Goal: Transaction & Acquisition: Purchase product/service

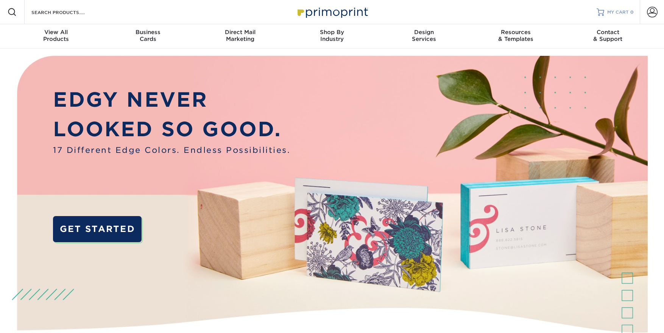
click at [614, 9] on span "MY CART" at bounding box center [619, 12] width 22 height 6
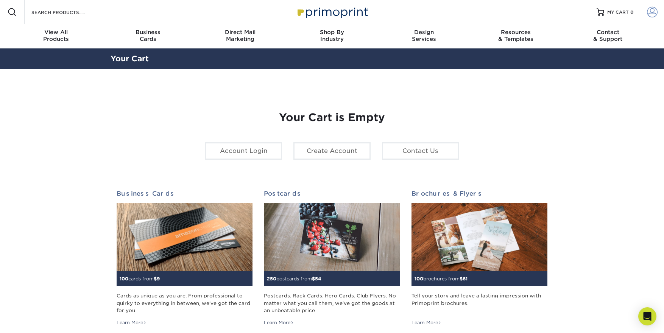
type input "[EMAIL_ADDRESS][DOMAIN_NAME]"
click at [650, 14] on span at bounding box center [652, 12] width 11 height 11
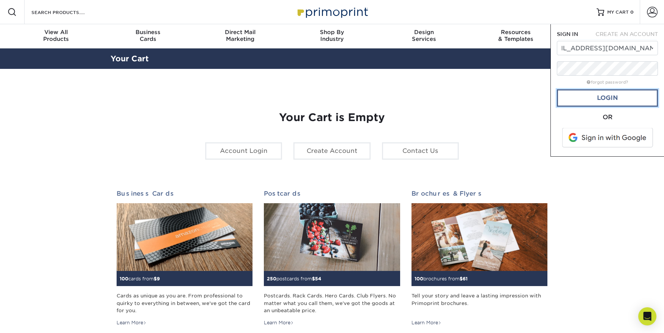
click at [586, 102] on link "Login" at bounding box center [607, 97] width 101 height 17
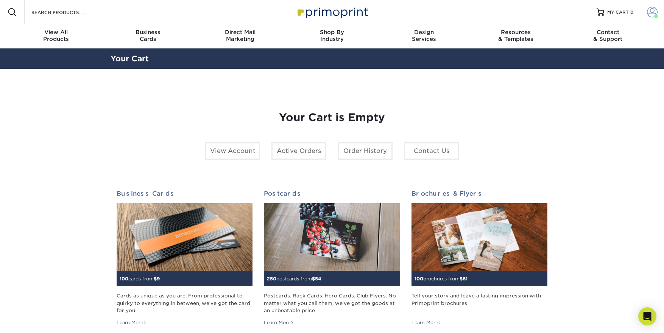
click at [650, 9] on span at bounding box center [652, 12] width 11 height 11
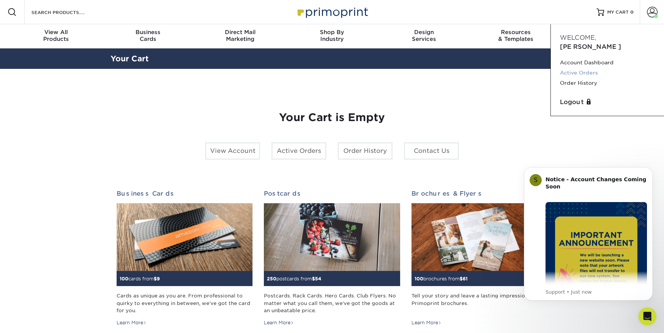
click at [578, 68] on link "Active Orders" at bounding box center [607, 73] width 95 height 10
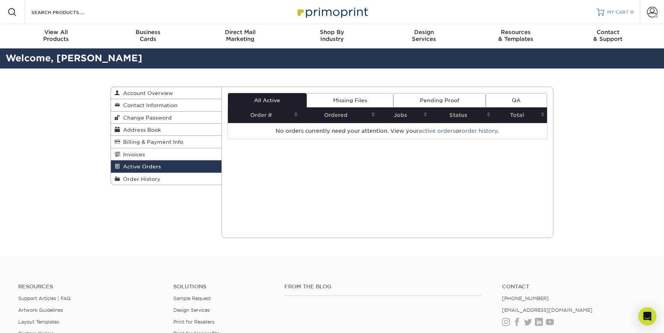
click at [614, 9] on span "MY CART" at bounding box center [619, 12] width 22 height 6
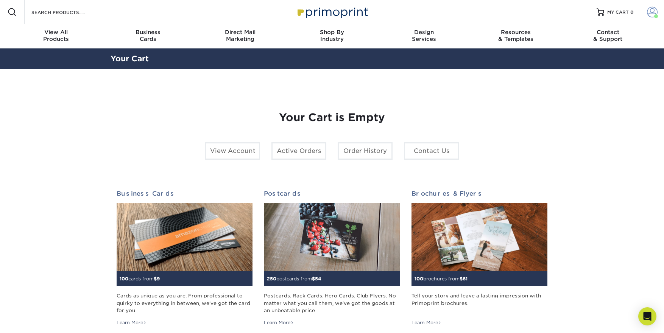
click at [650, 15] on span at bounding box center [652, 12] width 11 height 11
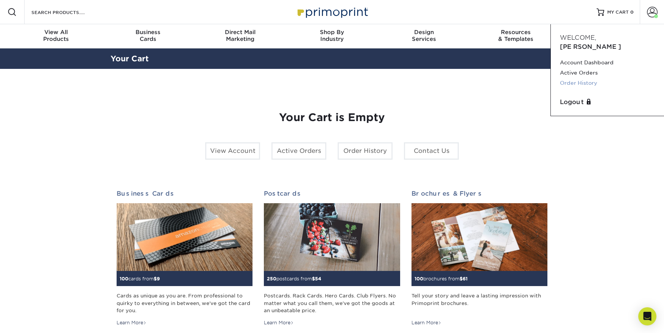
click at [589, 78] on link "Order History" at bounding box center [607, 83] width 95 height 10
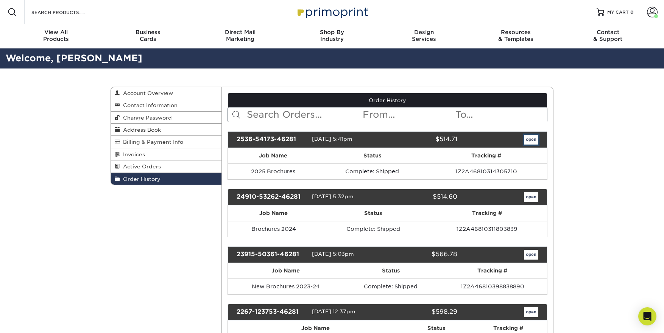
click at [529, 141] on link "open" at bounding box center [531, 140] width 14 height 10
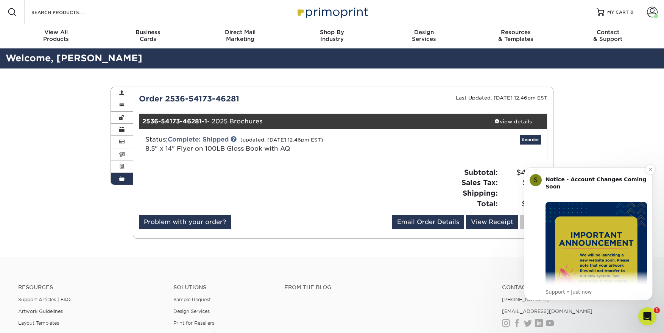
click at [588, 224] on img "Message content" at bounding box center [597, 253] width 102 height 102
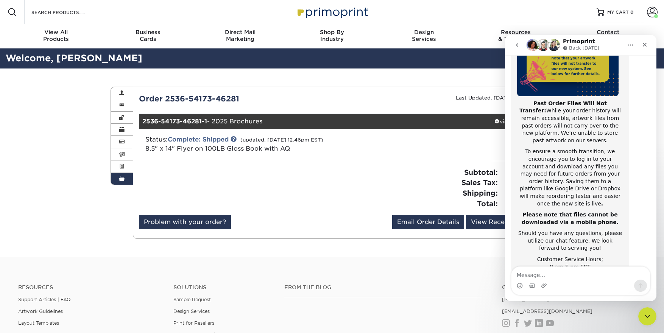
scroll to position [120, 0]
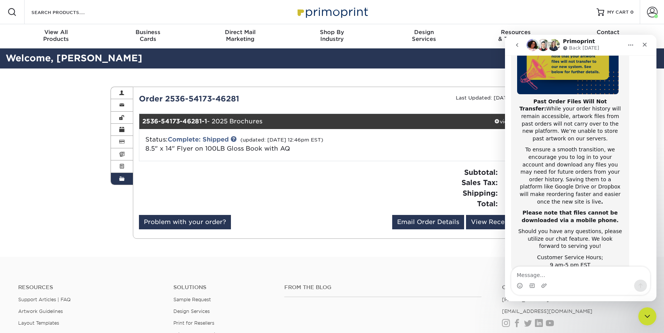
click at [382, 273] on div "Resources Support Articles | FAQ Artwork Guidelines Layout Templates Custom Ord…" at bounding box center [332, 328] width 664 height 125
click at [649, 43] on div "Close" at bounding box center [645, 45] width 14 height 14
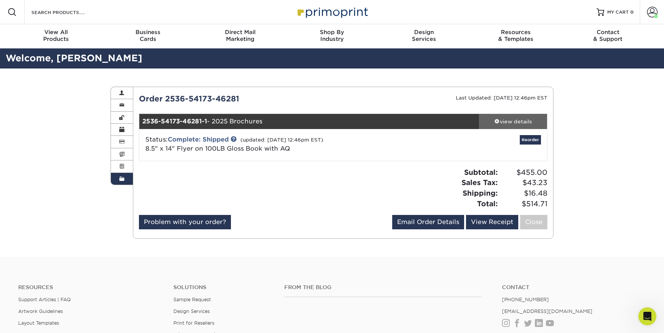
click at [510, 119] on div "view details" at bounding box center [513, 122] width 68 height 8
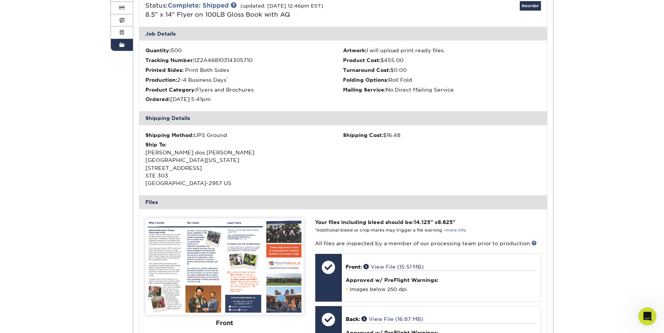
scroll to position [0, 0]
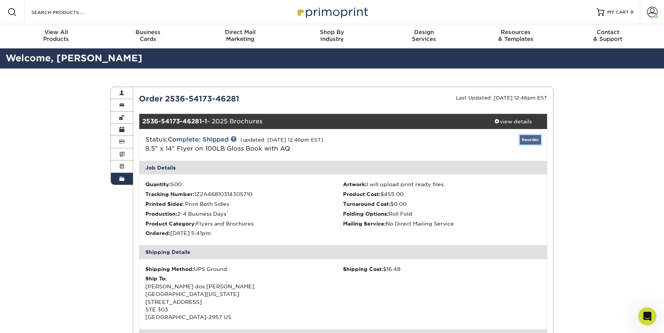
click at [524, 142] on link "Reorder" at bounding box center [530, 139] width 21 height 9
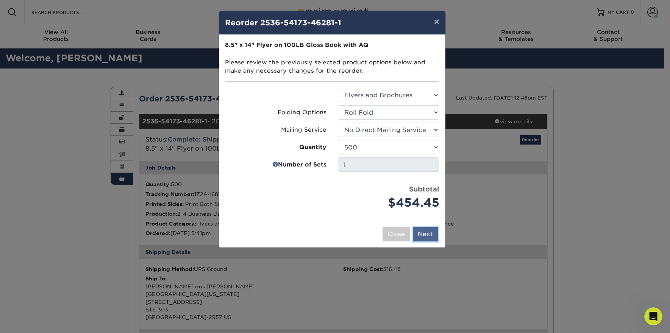
click at [428, 238] on button "Next" at bounding box center [425, 234] width 25 height 14
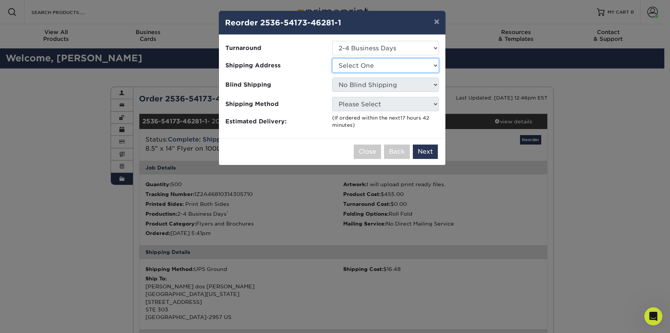
click at [348, 64] on select "Select One [PERSON_NAME]'s Home Address [PERSON_NAME] Home Address New YCSC HQ …" at bounding box center [385, 65] width 107 height 14
select select "254103"
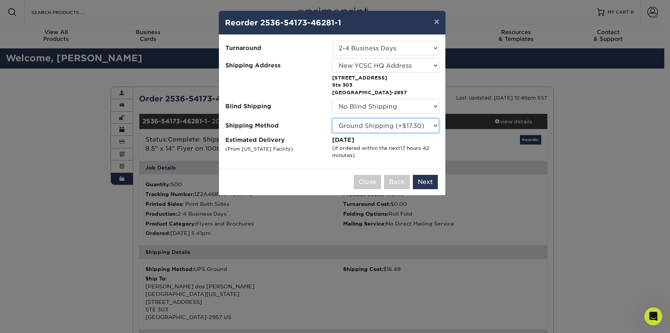
click at [401, 128] on select "Please Select Ground Shipping (+$17.30) 3 Day Shipping Service (+$21.03) 2 Day …" at bounding box center [385, 126] width 107 height 14
click at [332, 119] on select "Please Select Ground Shipping (+$17.30) 3 Day Shipping Service (+$21.03) 2 Day …" at bounding box center [385, 126] width 107 height 14
click at [425, 182] on button "Next" at bounding box center [425, 182] width 25 height 14
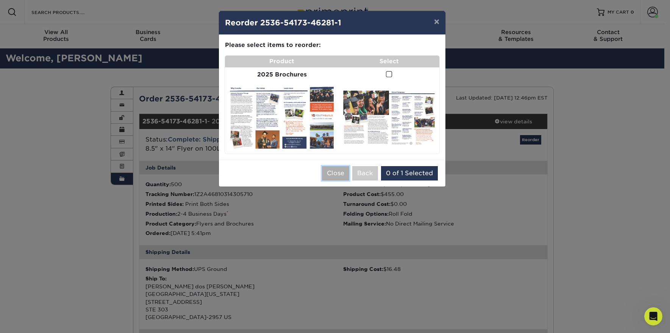
click at [340, 178] on button "Close" at bounding box center [335, 173] width 27 height 14
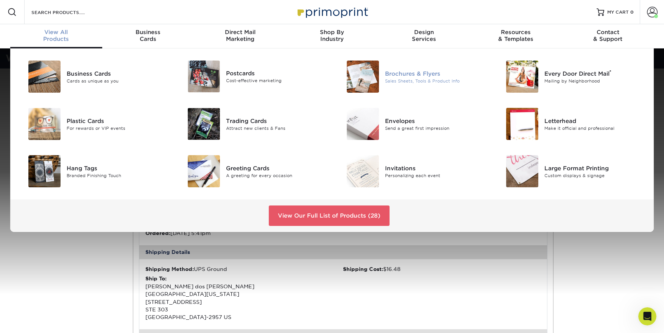
click at [415, 76] on div "Brochures & Flyers" at bounding box center [435, 73] width 100 height 8
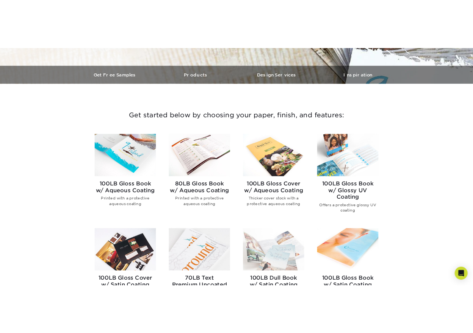
scroll to position [247, 0]
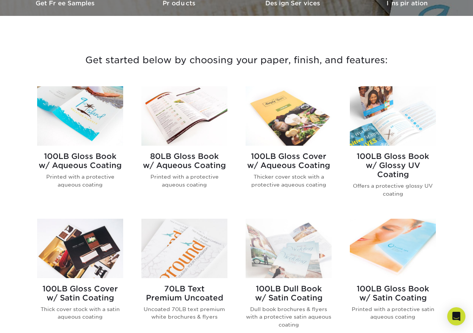
click at [86, 123] on img at bounding box center [80, 115] width 86 height 59
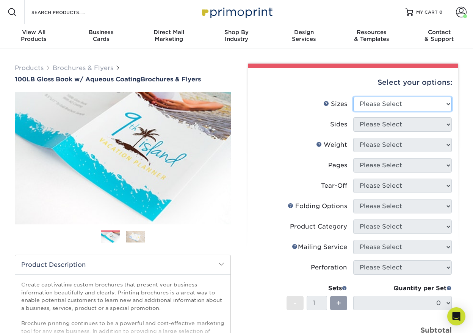
click at [389, 103] on select "Please Select 3.5" x 8.5" 3.5" x 11" 3.67" x 8.5" 4" x 6" 4" x 8.5" 4" x 9" 4" …" at bounding box center [402, 104] width 98 height 14
click at [371, 103] on select "Please Select 3.5" x 8.5" 3.5" x 11" 3.67" x 8.5" 4" x 6" 4" x 8.5" 4" x 9" 4" …" at bounding box center [402, 104] width 98 height 14
select select "8.50x14.00"
click at [353, 97] on select "Please Select 3.5" x 8.5" 3.5" x 11" 3.67" x 8.5" 4" x 6" 4" x 8.5" 4" x 9" 4" …" at bounding box center [402, 104] width 98 height 14
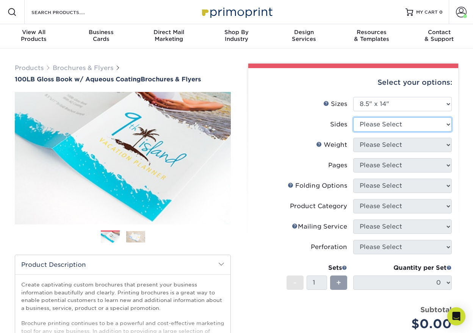
click at [383, 124] on select "Please Select Print Both Sides Print Front Only" at bounding box center [402, 124] width 98 height 14
select select "13abbda7-1d64-4f25-8bb2-c179b224825d"
click at [353, 117] on select "Please Select Print Both Sides Print Front Only" at bounding box center [402, 124] width 98 height 14
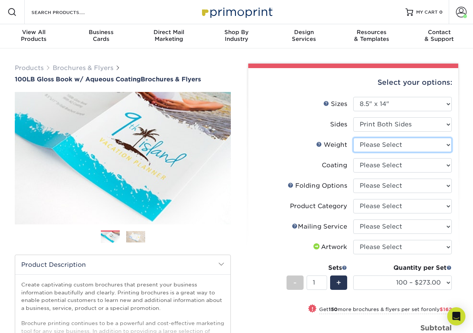
click at [389, 144] on select "Please Select 100LB" at bounding box center [402, 145] width 98 height 14
select select "100LB"
click at [353, 138] on select "Please Select 100LB" at bounding box center [402, 145] width 98 height 14
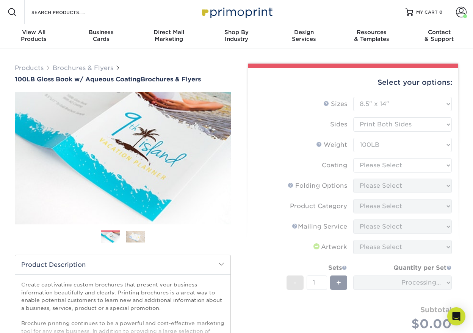
click at [388, 166] on form "Sizes Help Sizes Please Select 3.5" x 8.5" 3.5" x 11" 3.67" x 8.5" 4" x 6" 4" x…" at bounding box center [353, 226] width 198 height 258
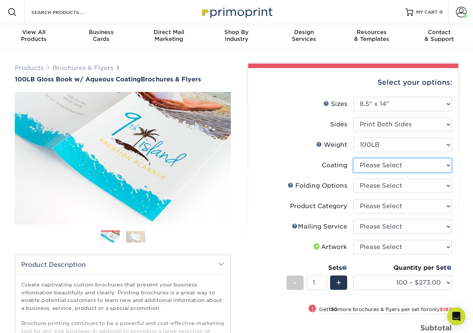
click at [388, 166] on select at bounding box center [402, 165] width 98 height 14
select select "d41dab50-ff65-4f4f-bb17-2afe4d36ae33"
click at [353, 158] on select at bounding box center [402, 165] width 98 height 14
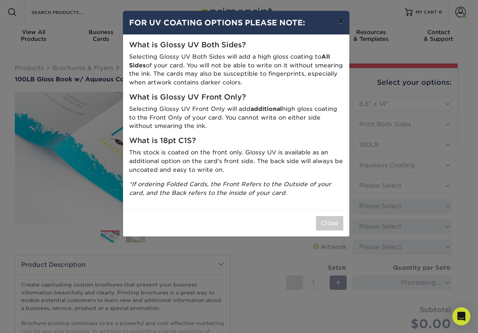
click at [341, 20] on button "×" at bounding box center [340, 21] width 17 height 21
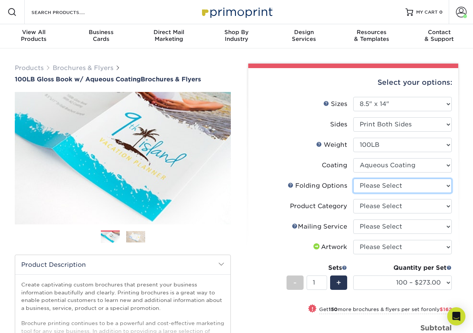
click at [385, 188] on select "Please Select FLAT - No Folding Accordion Fold Roll Fold Tri-Fold / Letter Fold…" at bounding box center [402, 186] width 98 height 14
select select "2270b6b6-489d-4ebd-890b-84c3d2f53c43"
click at [353, 179] on select "Please Select FLAT - No Folding Accordion Fold Roll Fold Tri-Fold / Letter Fold…" at bounding box center [402, 186] width 98 height 14
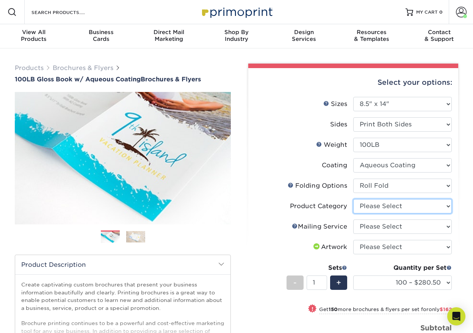
click at [386, 208] on select "Please Select Flyers and Brochures" at bounding box center [402, 206] width 98 height 14
select select "1a668080-6b7c-4174-b399-2c3833b27ef4"
click at [353, 199] on select "Please Select Flyers and Brochures" at bounding box center [402, 206] width 98 height 14
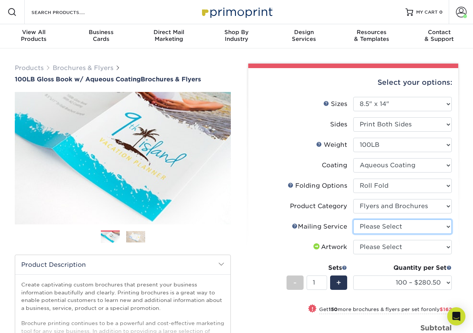
click at [383, 229] on select "Please Select No Direct Mailing Service No, I will mail/stamp/imprint Direct Ma…" at bounding box center [402, 227] width 98 height 14
select select "3e5e9bdd-d78a-4c28-a41d-fe1407925ca6"
click at [353, 220] on select "Please Select No Direct Mailing Service No, I will mail/stamp/imprint Direct Ma…" at bounding box center [402, 227] width 98 height 14
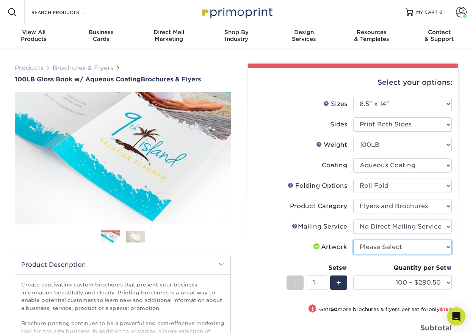
click at [388, 250] on select "Please Select I will upload files I need a design - $175" at bounding box center [402, 247] width 98 height 14
select select "upload"
click at [353, 240] on select "Please Select I will upload files I need a design - $175" at bounding box center [402, 247] width 98 height 14
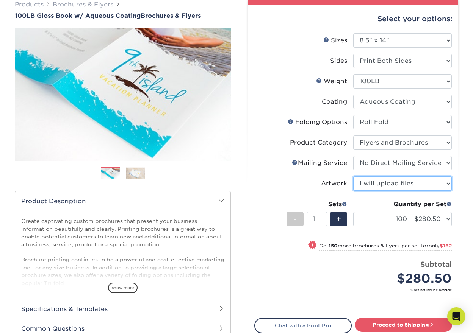
scroll to position [64, 0]
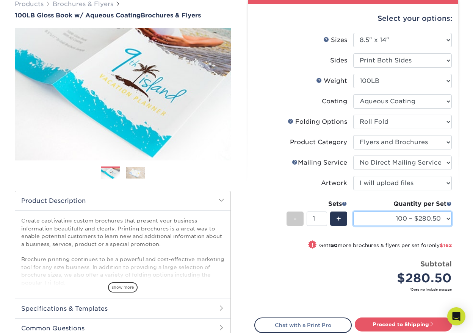
click at [401, 216] on select "100 – $280.50 250 – $442.50 500 – $455.00 1000 – $501.75 2000 – $554.75 2500 – …" at bounding box center [402, 219] width 98 height 14
select select "1000 – $501.75"
click at [353, 212] on select "100 – $280.50 250 – $442.50 500 – $455.00 1000 – $501.75 2000 – $554.75 2500 – …" at bounding box center [402, 219] width 98 height 14
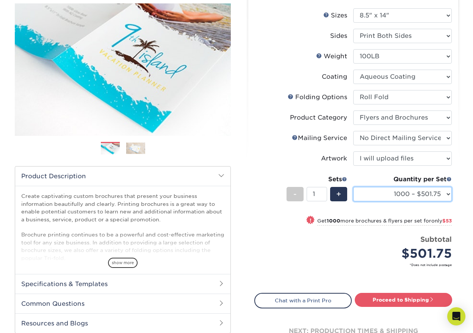
scroll to position [92, 0]
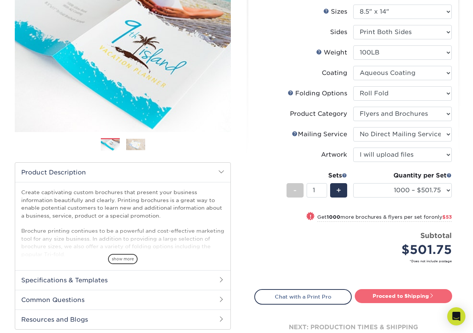
click at [398, 299] on link "Proceed to Shipping" at bounding box center [403, 296] width 97 height 14
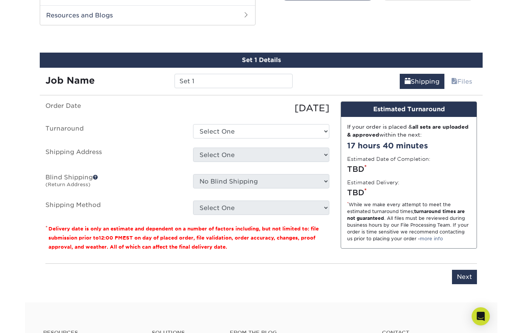
scroll to position [402, 0]
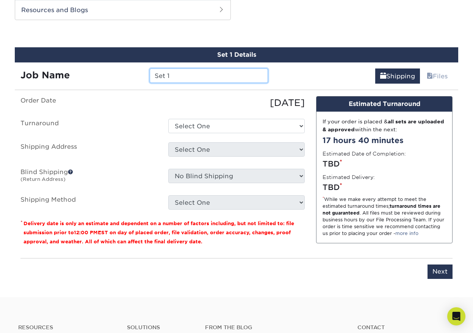
click at [174, 71] on input "Set 1" at bounding box center [209, 76] width 118 height 14
type input "2025-26 Brochures"
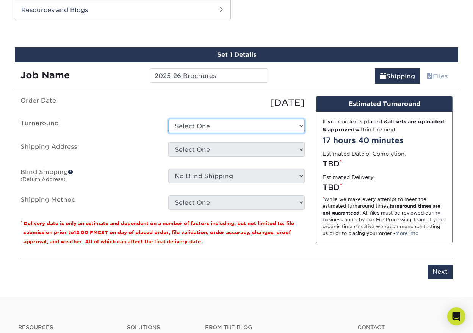
click at [188, 123] on select "Select One 2-4 Business Days 2 Day Next Business Day" at bounding box center [236, 126] width 136 height 14
select select "c2e08bd3-9b90-4e16-a4e3-9d60f0602ca9"
click at [168, 119] on select "Select One 2-4 Business Days 2 Day Next Business Day" at bounding box center [236, 126] width 136 height 14
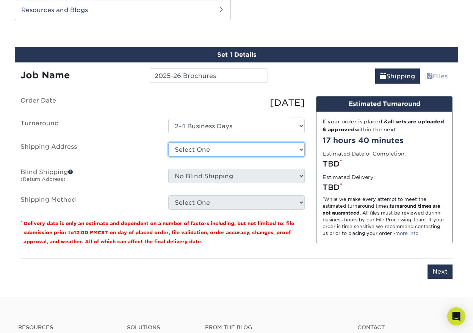
click at [201, 150] on select "Select One Emily's Home Address Lovell's Home Address New YCSC HQ Address RSBA …" at bounding box center [236, 149] width 136 height 14
select select "254103"
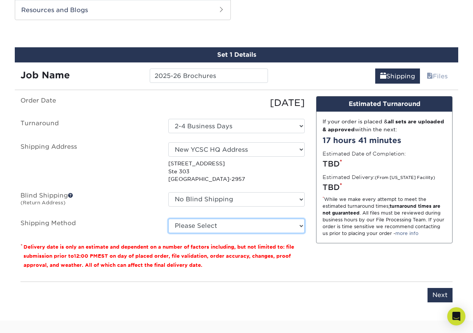
click at [211, 225] on select "Please Select Ground Shipping (+$20.18) 3 Day Shipping Service (+$29.58) 2 Day …" at bounding box center [236, 226] width 136 height 14
select select "03"
click at [168, 219] on select "Please Select Ground Shipping (+$20.18) 3 Day Shipping Service (+$29.58) 2 Day …" at bounding box center [236, 226] width 136 height 14
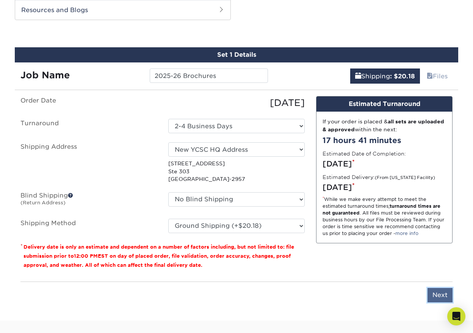
click at [432, 294] on input "Next" at bounding box center [439, 295] width 25 height 14
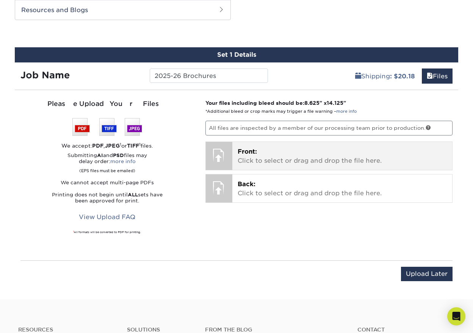
click at [285, 159] on p "Front: Click to select or drag and drop the file here." at bounding box center [342, 156] width 209 height 18
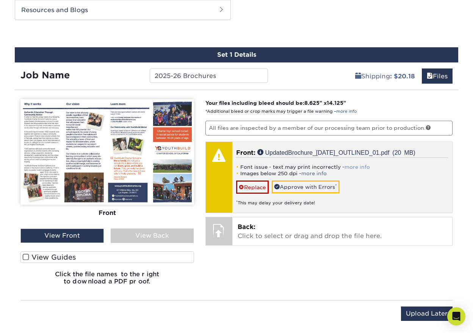
click at [349, 169] on link "more info" at bounding box center [356, 167] width 25 height 6
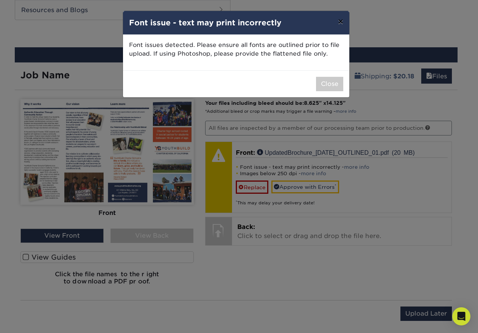
click at [344, 17] on button "×" at bounding box center [340, 21] width 17 height 21
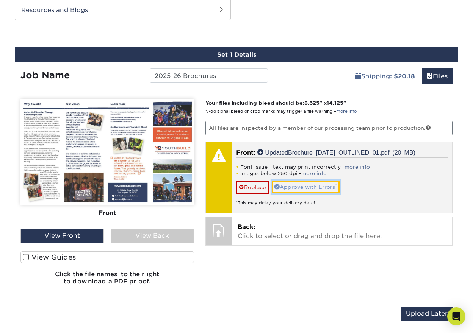
click at [295, 185] on link "Approve with Errors *" at bounding box center [306, 187] width 68 height 13
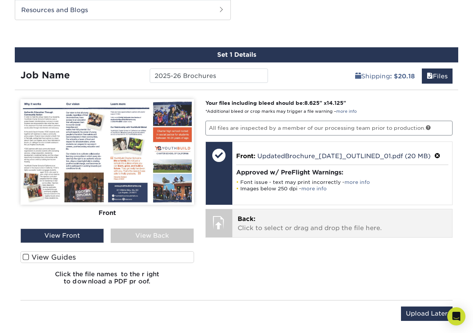
click at [237, 227] on div "Back: Click to select or drag and drop the file here. Choose file" at bounding box center [342, 223] width 220 height 28
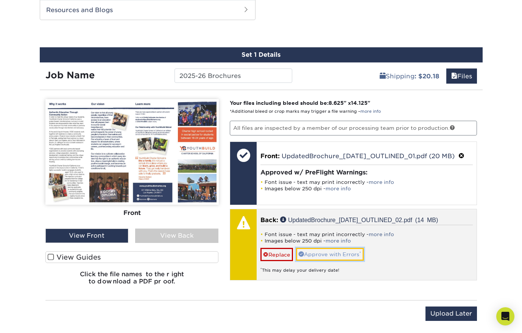
click at [330, 250] on link "Approve with Errors *" at bounding box center [330, 254] width 68 height 13
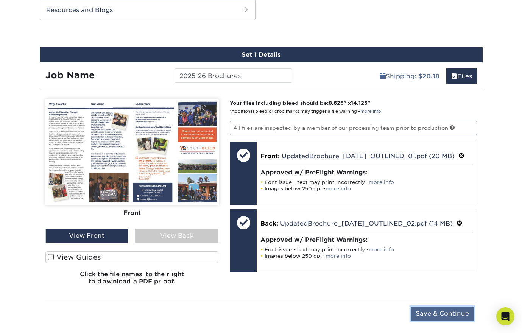
click at [449, 314] on input "Save & Continue" at bounding box center [442, 314] width 63 height 14
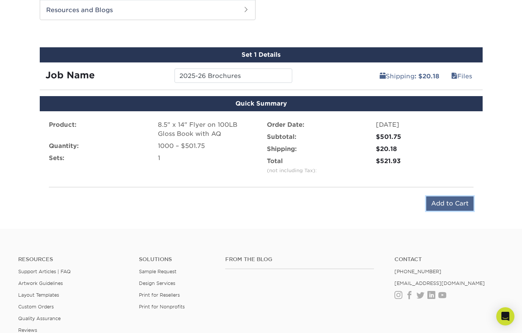
click at [439, 204] on input "Add to Cart" at bounding box center [450, 204] width 47 height 14
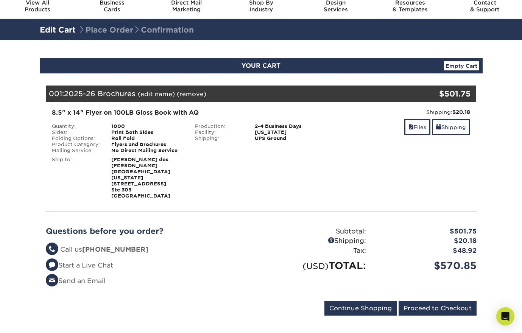
scroll to position [42, 0]
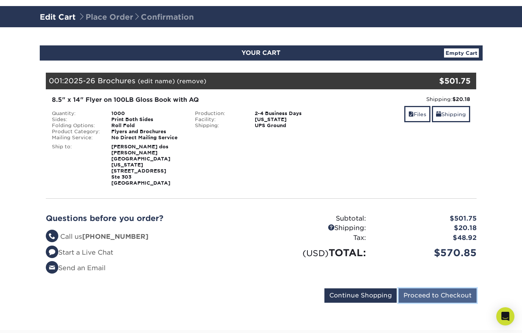
click at [429, 293] on input "Proceed to Checkout" at bounding box center [438, 296] width 78 height 14
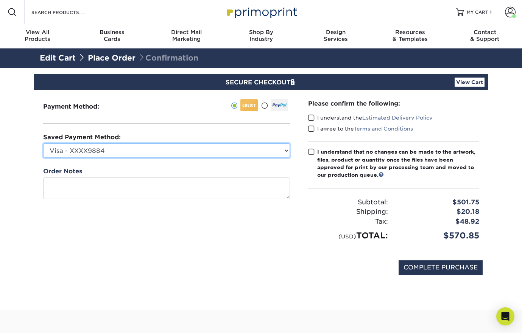
click at [99, 148] on select "Visa - XXXX9884 Visa - XXXX4481 Visa - XXXX8986 Visa - XXXX4212 Visa - XXXX4212…" at bounding box center [166, 151] width 247 height 14
select select
click at [43, 144] on select "Visa - XXXX9884 Visa - XXXX4481 Visa - XXXX8986 Visa - XXXX4212 Visa - XXXX4212…" at bounding box center [166, 151] width 247 height 14
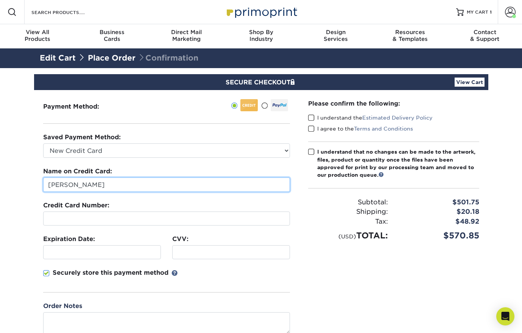
click at [82, 186] on input "Phillip Matero" at bounding box center [166, 185] width 247 height 14
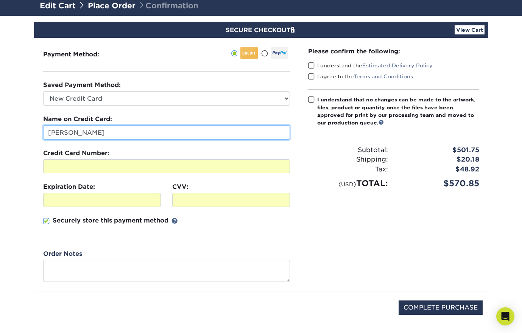
scroll to position [55, 0]
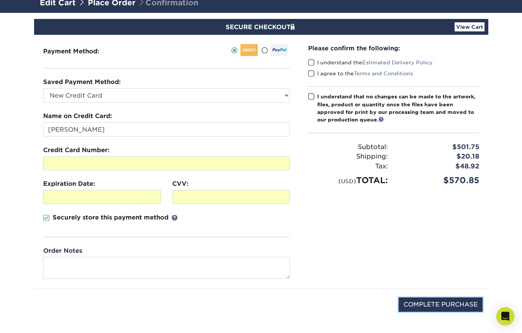
drag, startPoint x: 424, startPoint y: 301, endPoint x: 438, endPoint y: 270, distance: 34.1
click at [438, 272] on div "Payment Method: Phillip Matero" at bounding box center [261, 182] width 443 height 294
click at [313, 61] on span at bounding box center [311, 62] width 6 height 7
click at [0, 0] on input "I understand the Estimated Delivery Policy" at bounding box center [0, 0] width 0 height 0
click at [311, 69] on div "I understand the Estimated Delivery Policy" at bounding box center [393, 64] width 171 height 11
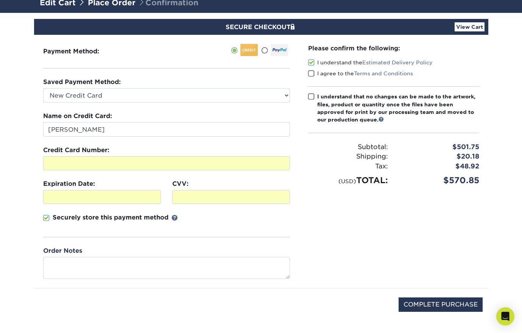
click at [309, 95] on span at bounding box center [311, 96] width 6 height 7
click at [0, 0] on input "I understand that no changes can be made to the artwork, files, product or quan…" at bounding box center [0, 0] width 0 height 0
click at [310, 75] on span at bounding box center [311, 73] width 6 height 7
click at [0, 0] on input "I agree to the Terms and Conditions" at bounding box center [0, 0] width 0 height 0
click at [411, 304] on input "COMPLETE PURCHASE" at bounding box center [441, 305] width 84 height 14
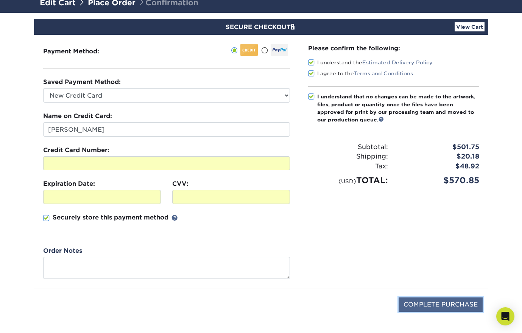
type input "PROCESSING, PLEASE WAIT..."
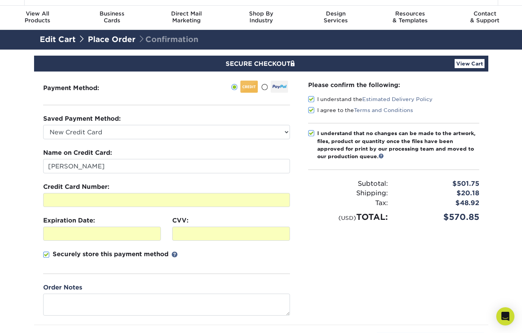
scroll to position [0, 0]
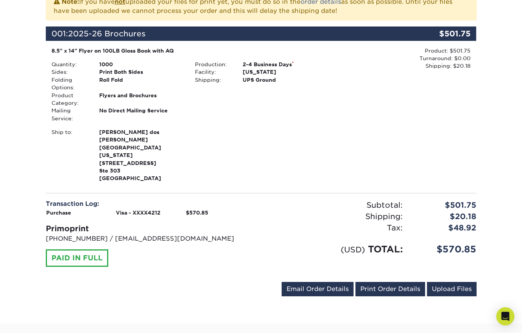
scroll to position [214, 0]
